Goal: Ask a question

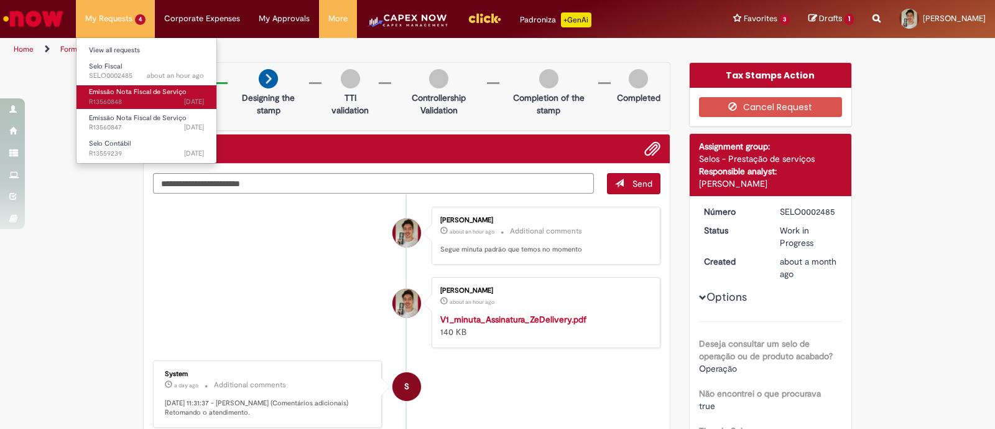
click at [107, 98] on span "[DATE][DATE][DATE] R13560848" at bounding box center [146, 102] width 115 height 10
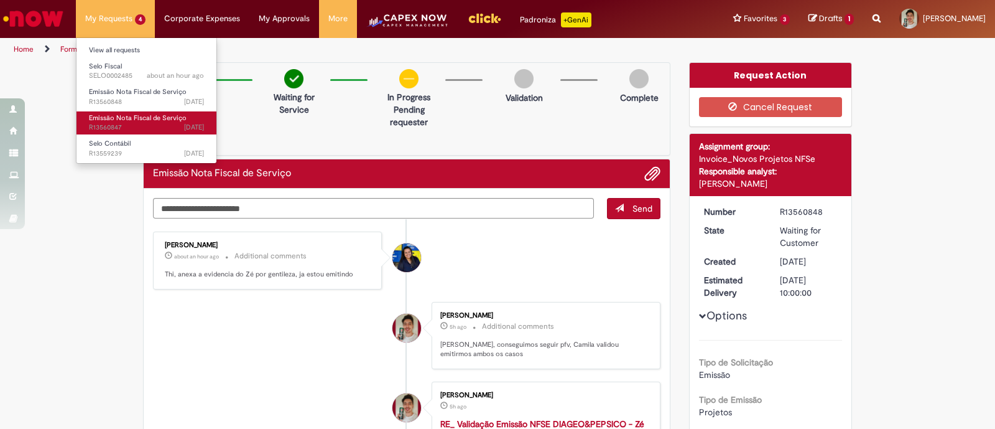
click at [124, 119] on span "Emissão Nota Fiscal de Serviço" at bounding box center [138, 117] width 98 height 9
click at [136, 116] on span "Emissão Nota Fiscal de Serviço" at bounding box center [138, 117] width 98 height 9
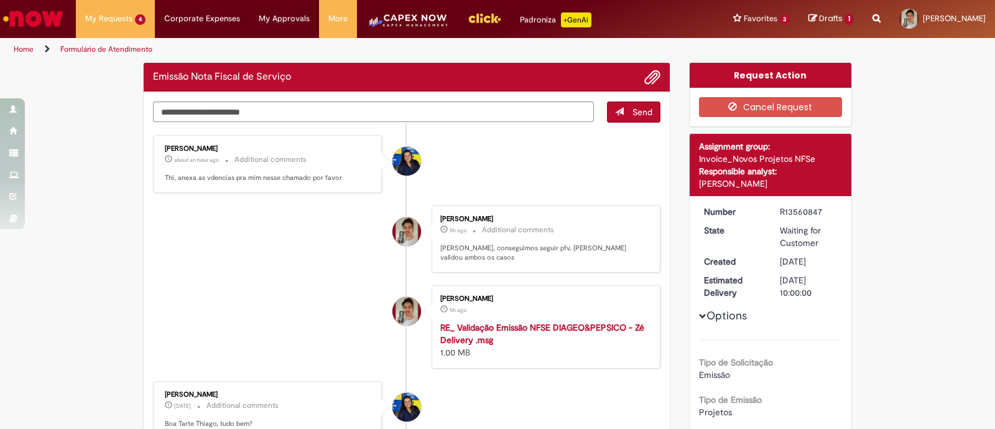
click at [263, 237] on li "[PERSON_NAME] 5h [DATE] hours ago Additional comments [PERSON_NAME], conseguimo…" at bounding box center [407, 239] width 508 height 68
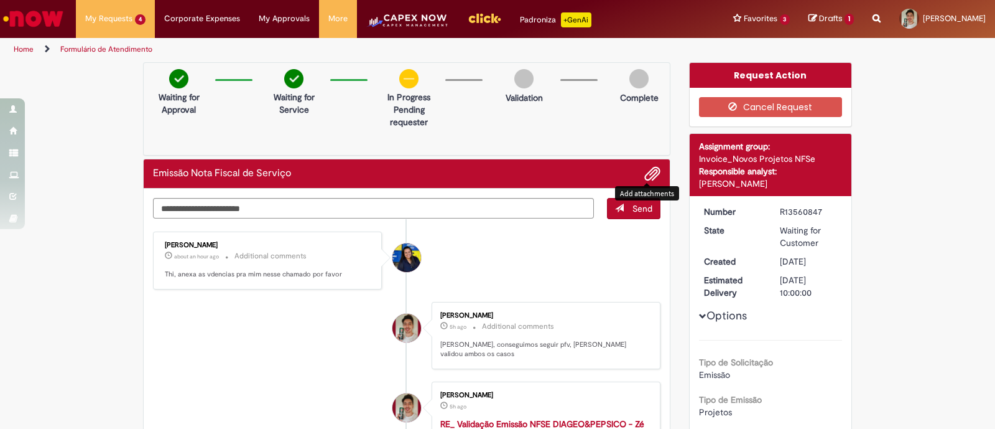
click at [645, 174] on span "Add attachments" at bounding box center [652, 174] width 15 height 15
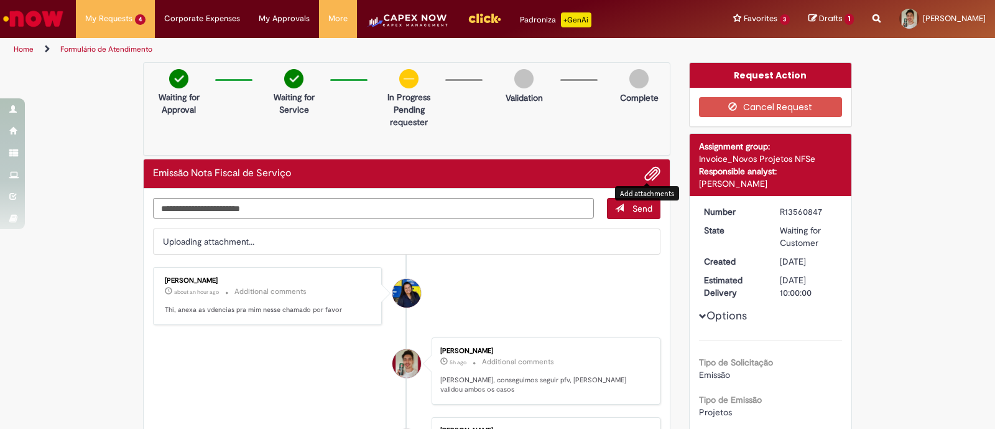
click at [193, 207] on textarea "Type your message here..." at bounding box center [373, 208] width 441 height 21
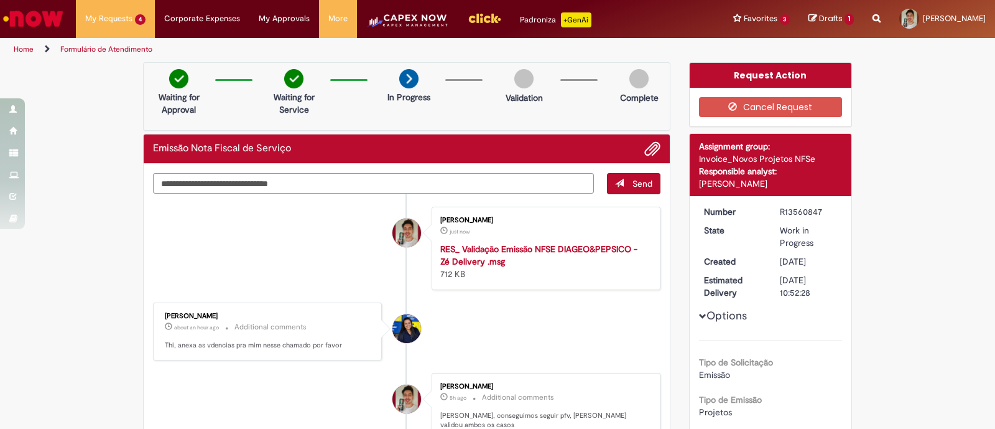
type textarea "**********"
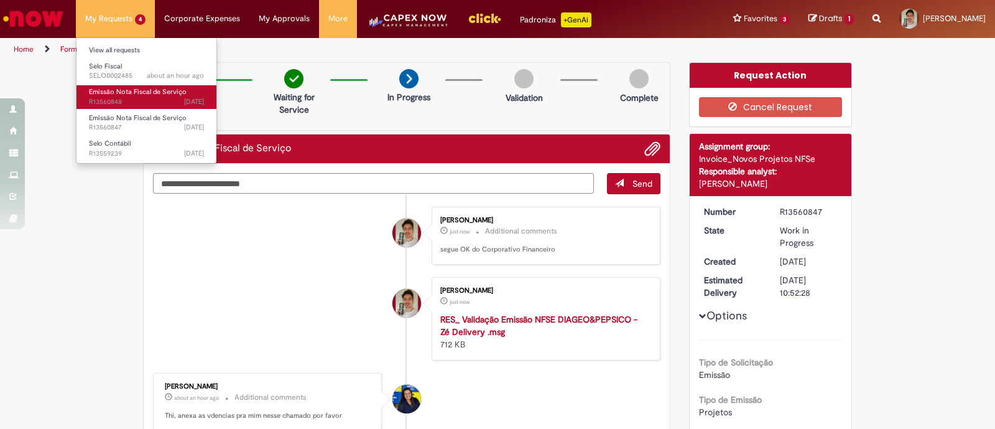
click at [116, 99] on span "[DATE][DATE][DATE] R13560848" at bounding box center [146, 102] width 115 height 10
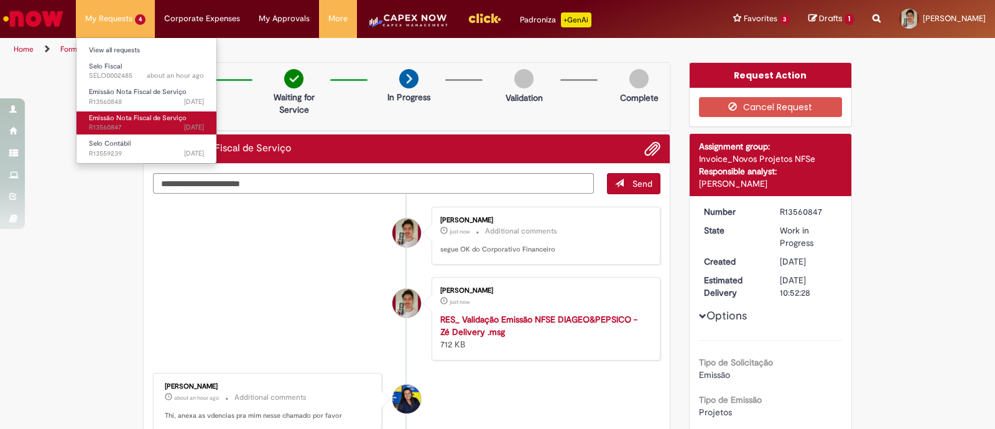
click at [124, 118] on span "Emissão Nota Fiscal de Serviço" at bounding box center [138, 117] width 98 height 9
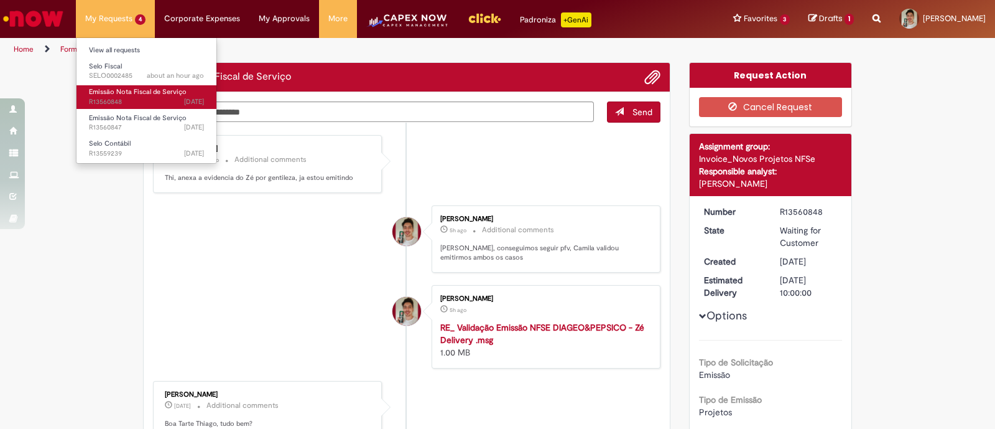
click at [159, 93] on span "Emissão Nota Fiscal de Serviço" at bounding box center [138, 91] width 98 height 9
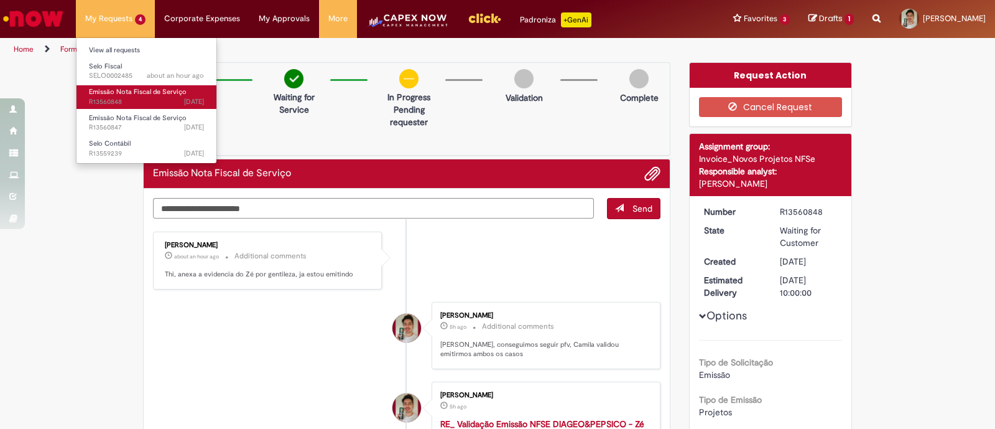
click at [159, 93] on span "Emissão Nota Fiscal de Serviço" at bounding box center [138, 91] width 98 height 9
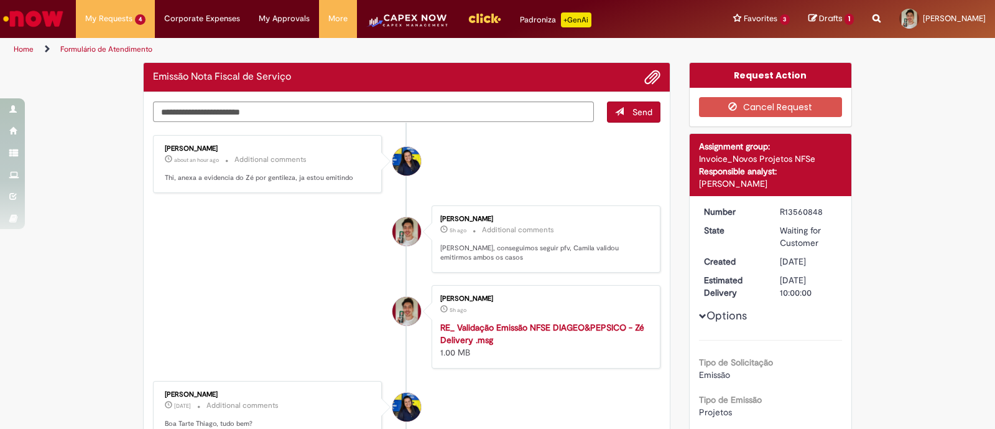
click at [475, 173] on li "[PERSON_NAME] about an hour ago about an hour ago Additional comments Thi, anex…" at bounding box center [407, 164] width 508 height 58
click at [645, 75] on span "Add attachments" at bounding box center [652, 77] width 15 height 15
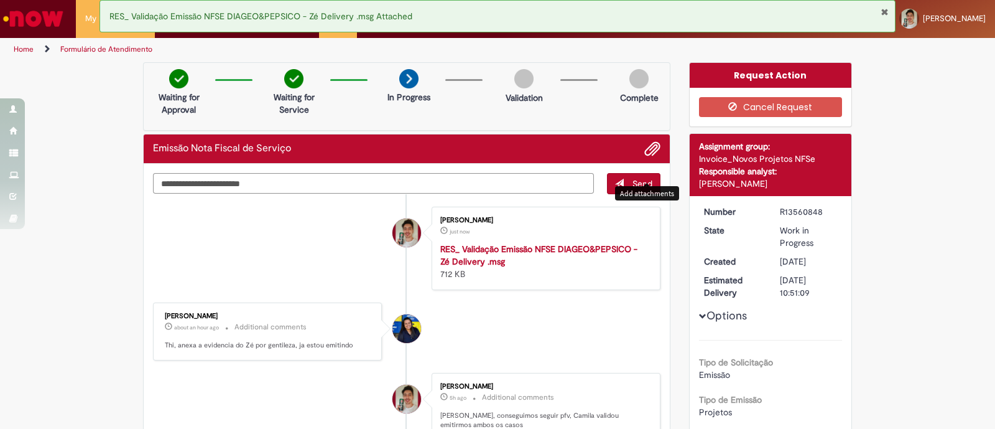
click at [516, 183] on textarea "Type your message here..." at bounding box center [373, 183] width 441 height 21
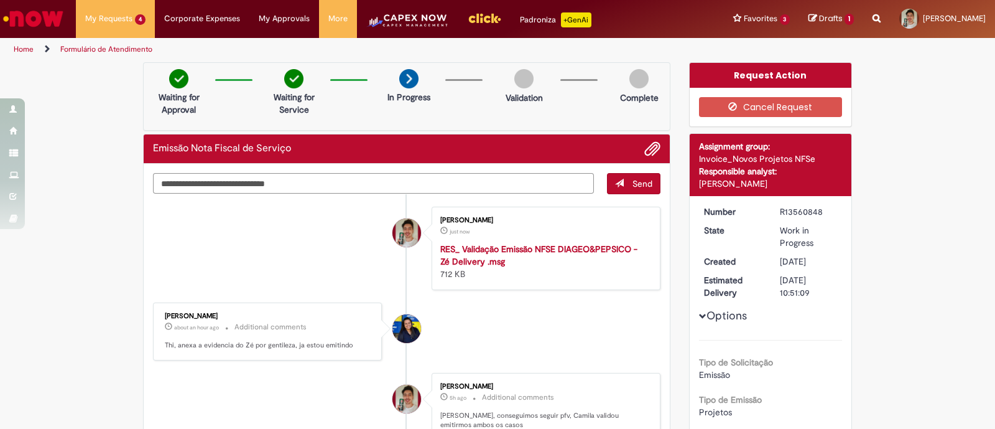
type textarea "**********"
